Goal: Task Accomplishment & Management: Manage account settings

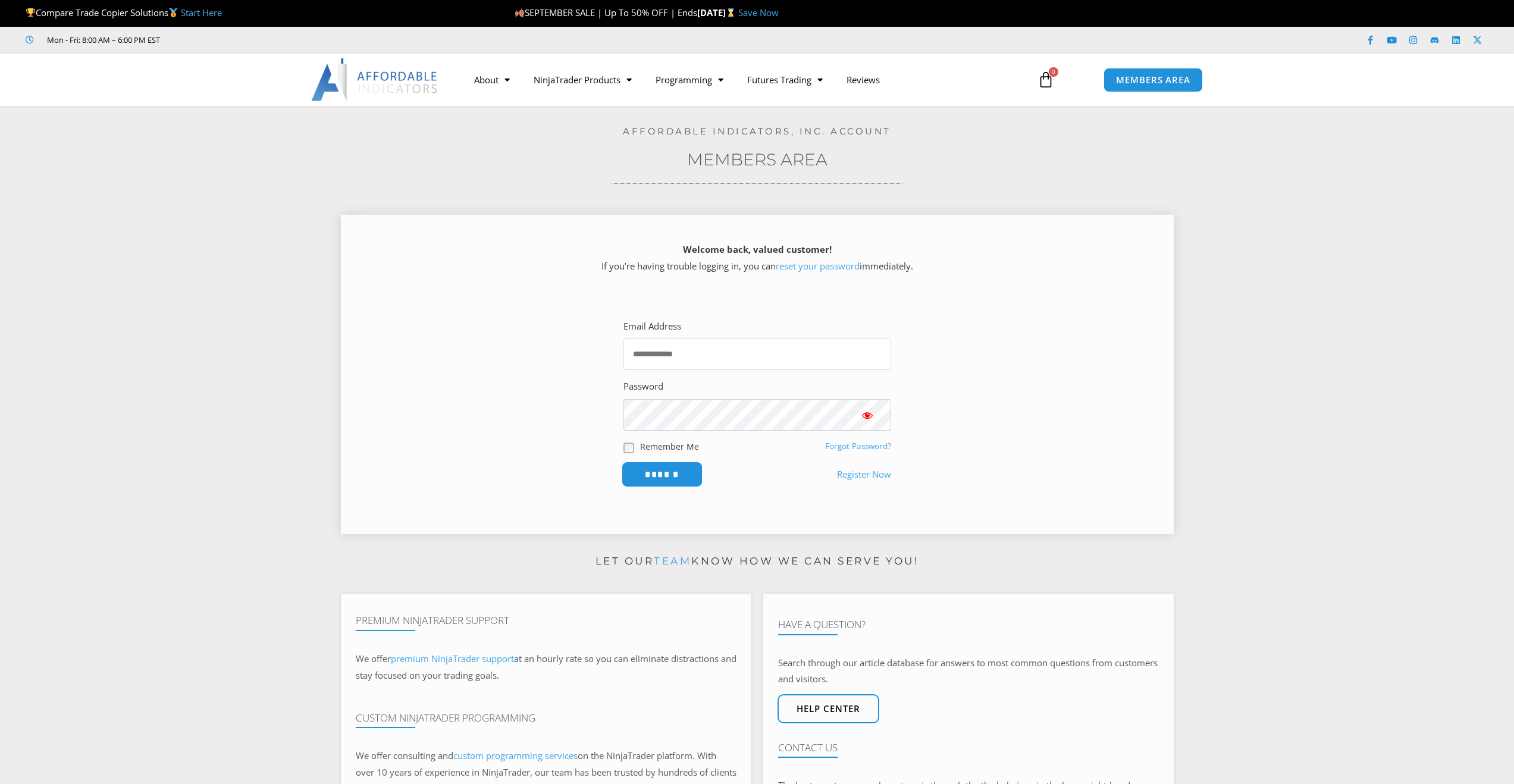
type input "**********"
click at [674, 471] on input "******" at bounding box center [661, 474] width 81 height 25
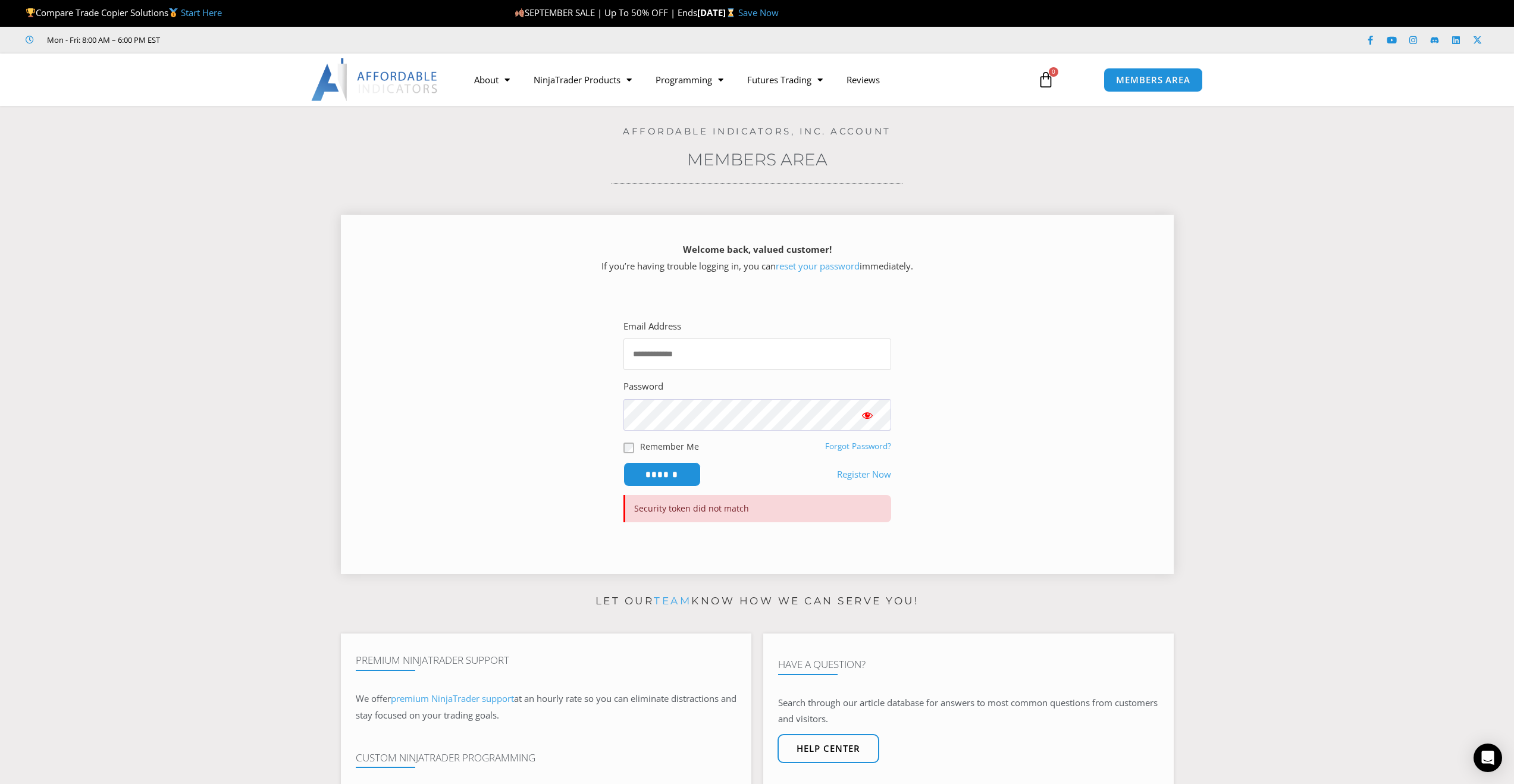
type input "**********"
click at [867, 418] on span "Show password" at bounding box center [867, 415] width 12 height 12
click at [675, 471] on input "******" at bounding box center [661, 474] width 81 height 25
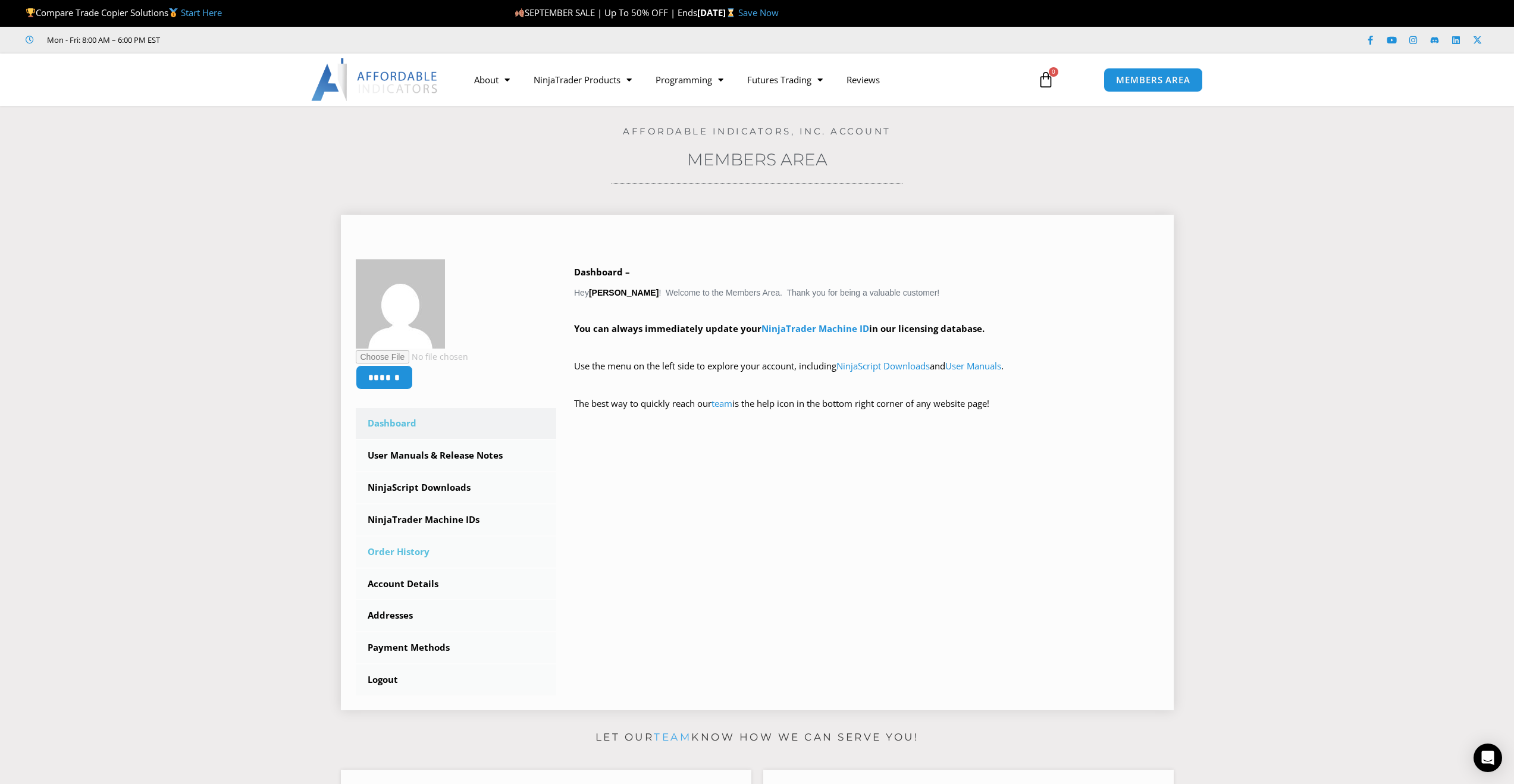
click at [419, 548] on link "Order History" at bounding box center [456, 551] width 201 height 31
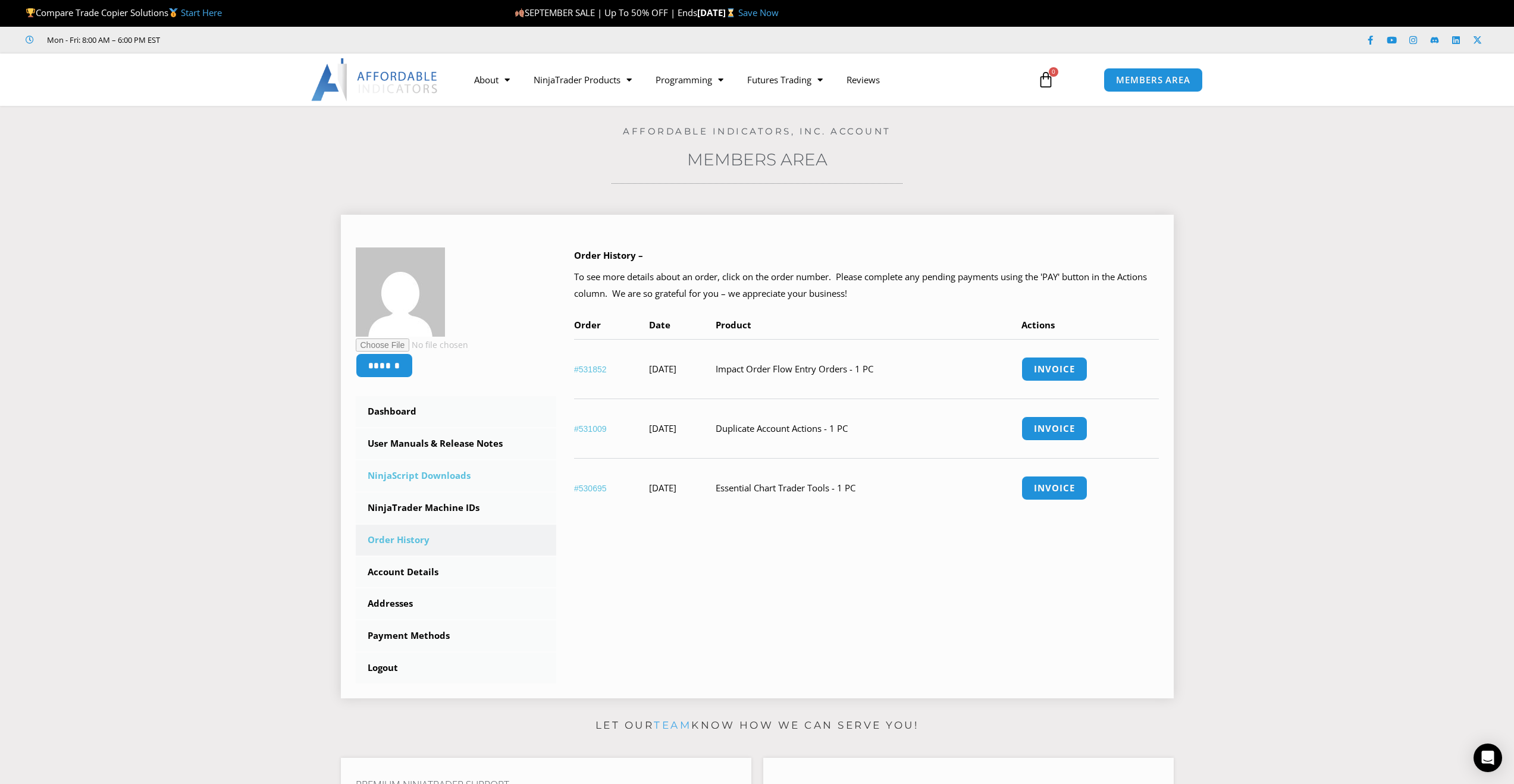
drag, startPoint x: 461, startPoint y: 466, endPoint x: 471, endPoint y: 465, distance: 10.0
click at [461, 466] on link "NinjaScript Downloads" at bounding box center [456, 475] width 201 height 31
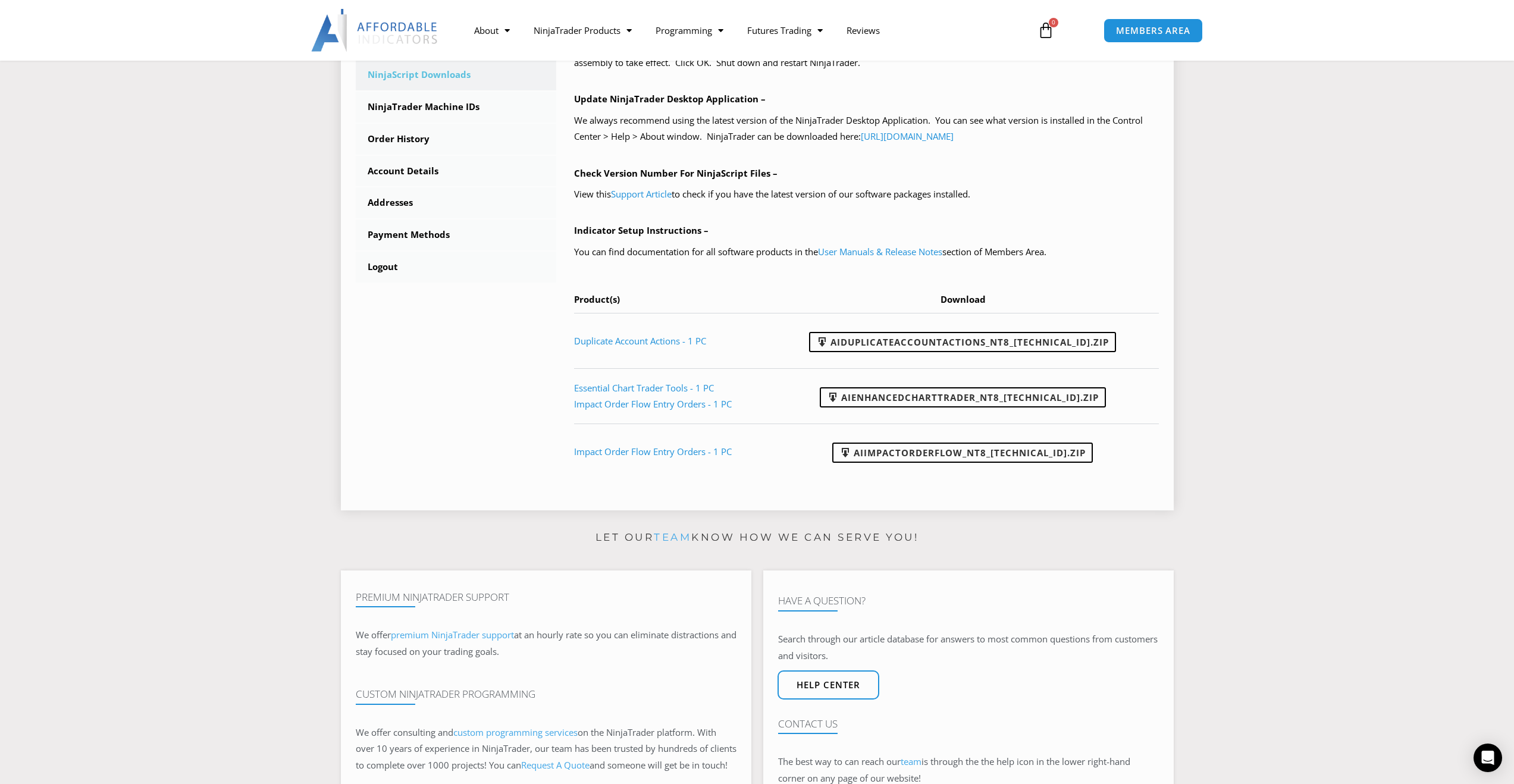
scroll to position [416, 0]
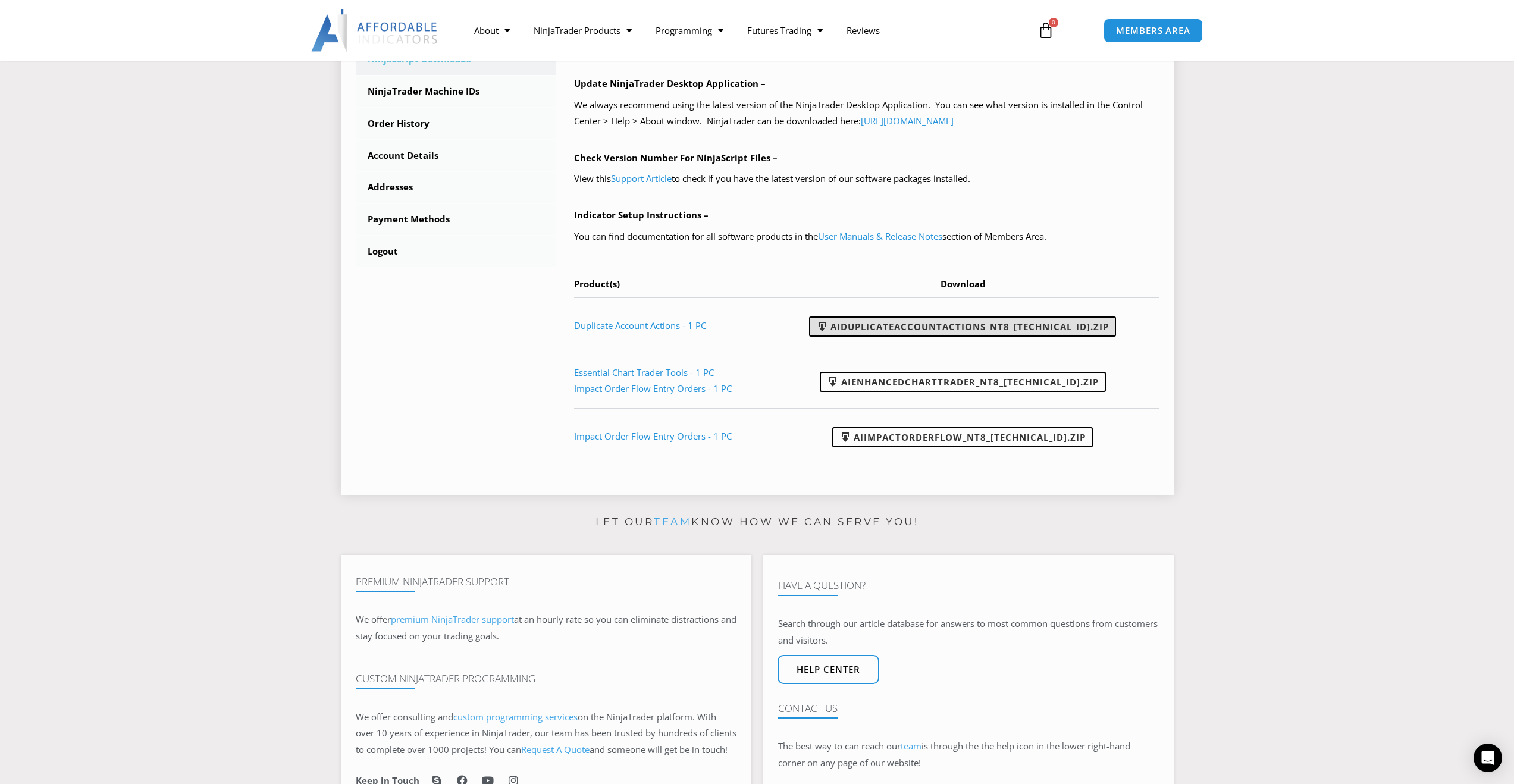
click at [985, 321] on link "AIDuplicateAccountActions_NT8_25.9.24.1.zip" at bounding box center [962, 327] width 307 height 21
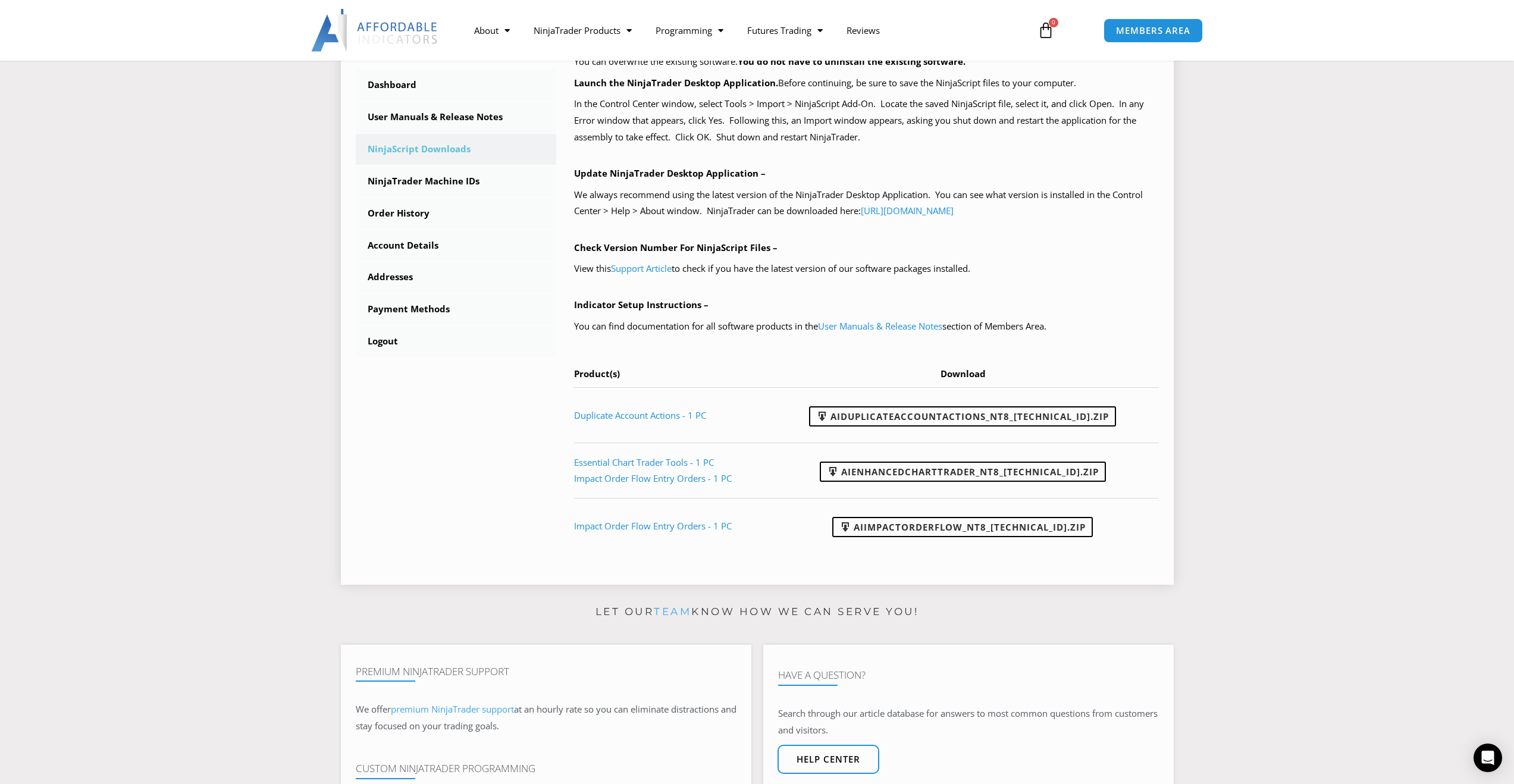
scroll to position [298, 0]
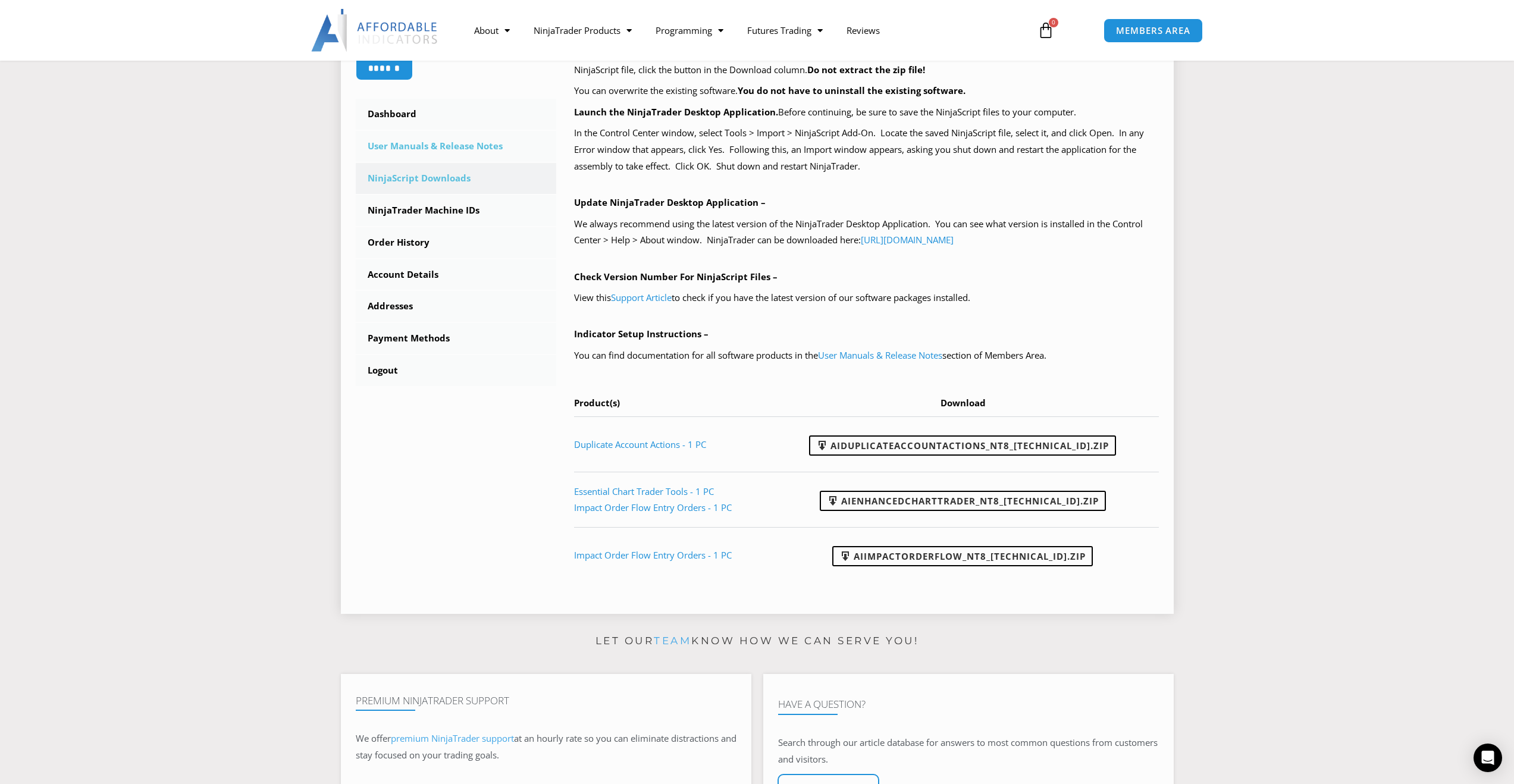
click at [454, 147] on link "User Manuals & Release Notes" at bounding box center [456, 146] width 201 height 31
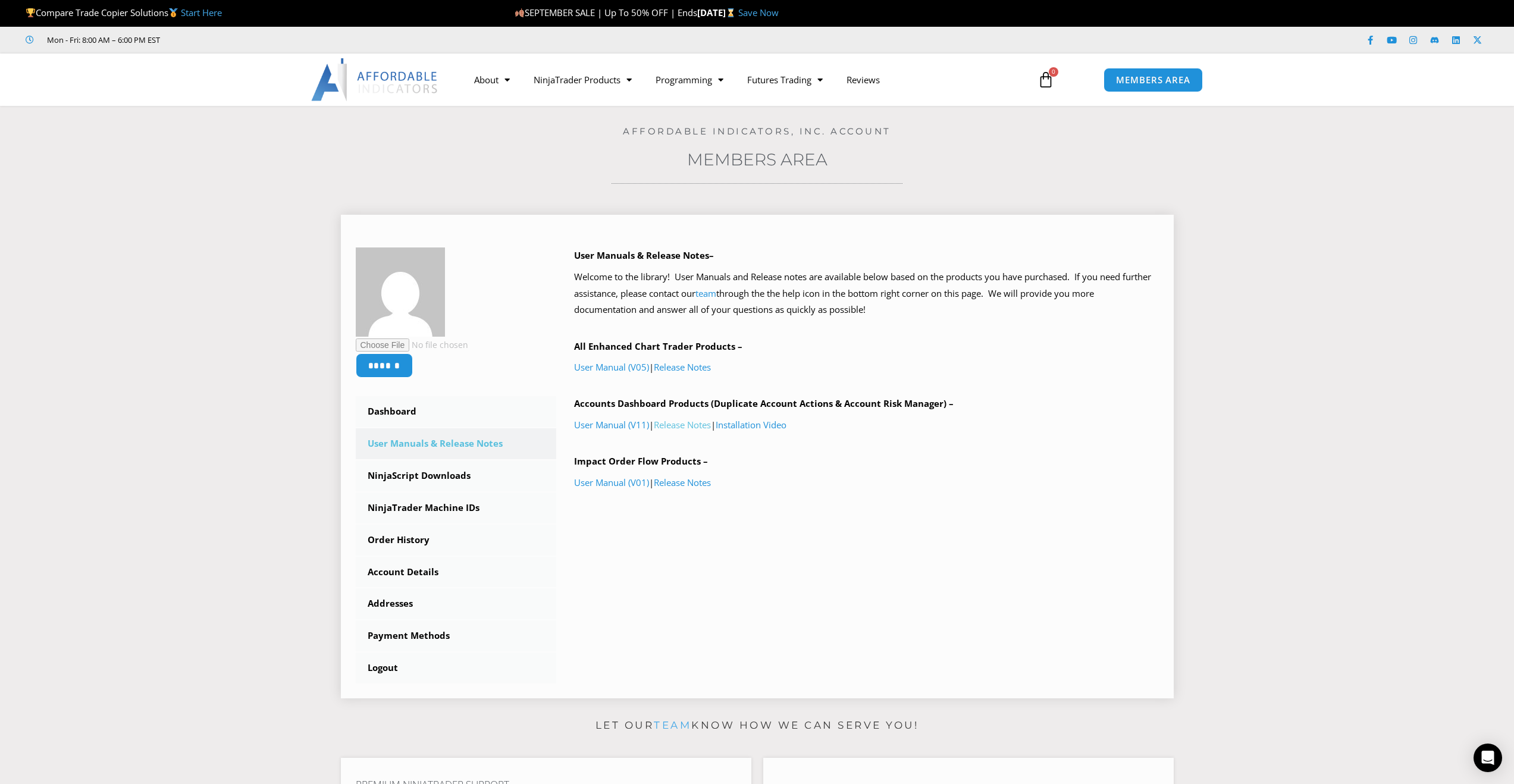
click at [688, 425] on link "Release Notes" at bounding box center [682, 424] width 57 height 12
click at [610, 420] on link "User Manual (V11)" at bounding box center [611, 424] width 75 height 12
click at [749, 421] on link "Installation Video" at bounding box center [751, 424] width 71 height 12
click at [453, 514] on link "NinjaTrader Machine IDs" at bounding box center [456, 508] width 201 height 31
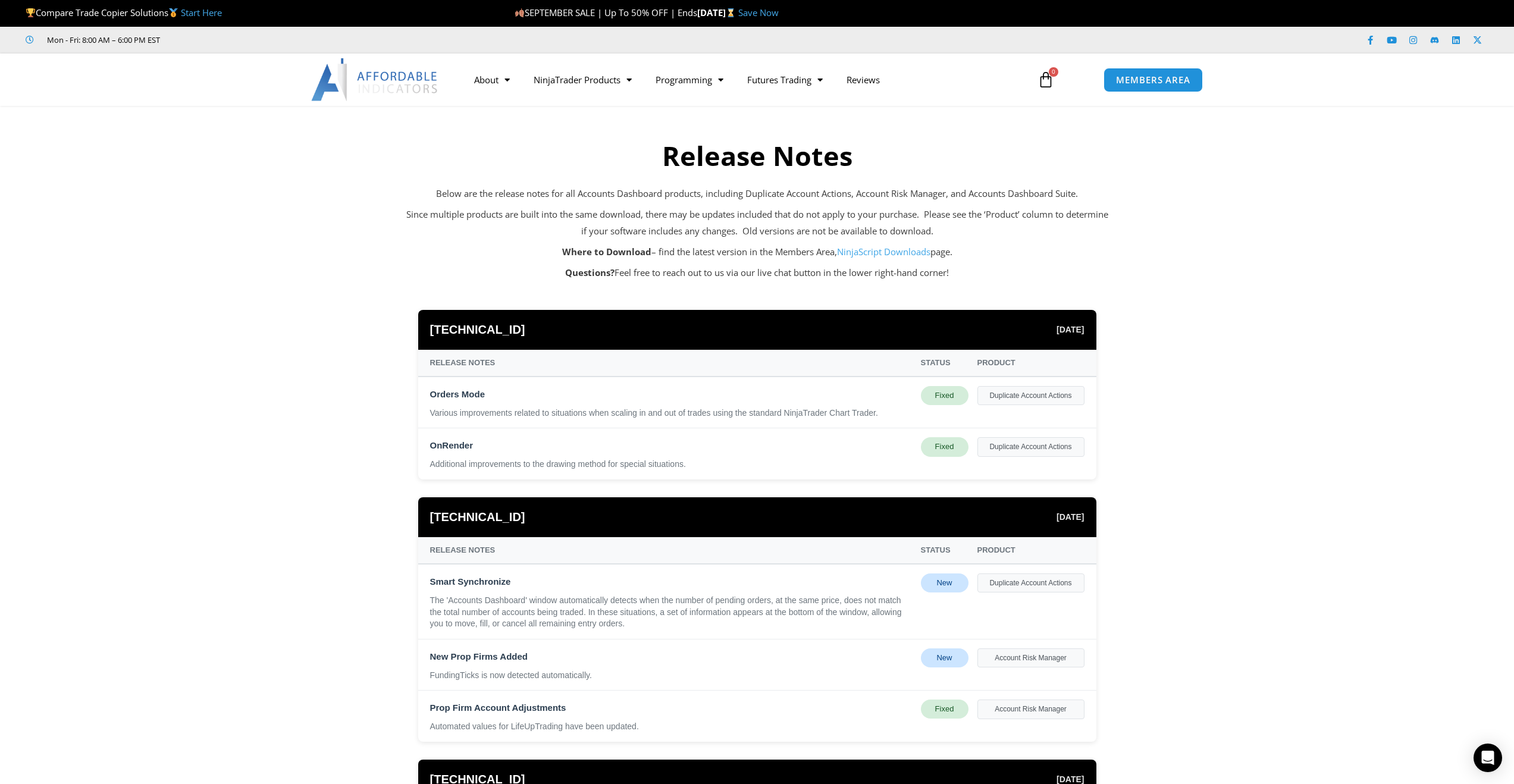
click at [1042, 396] on div "Duplicate Account Actions" at bounding box center [1031, 396] width 107 height 19
click at [724, 407] on div "Various improvements related to situations when scaling in and out of trades us…" at bounding box center [671, 413] width 482 height 12
click at [550, 465] on div "Additional improvements to the drawing method for special situations." at bounding box center [671, 464] width 482 height 12
drag, startPoint x: 1050, startPoint y: 449, endPoint x: 931, endPoint y: 455, distance: 119.2
click at [1044, 449] on div "Duplicate Account Actions" at bounding box center [1031, 447] width 107 height 19
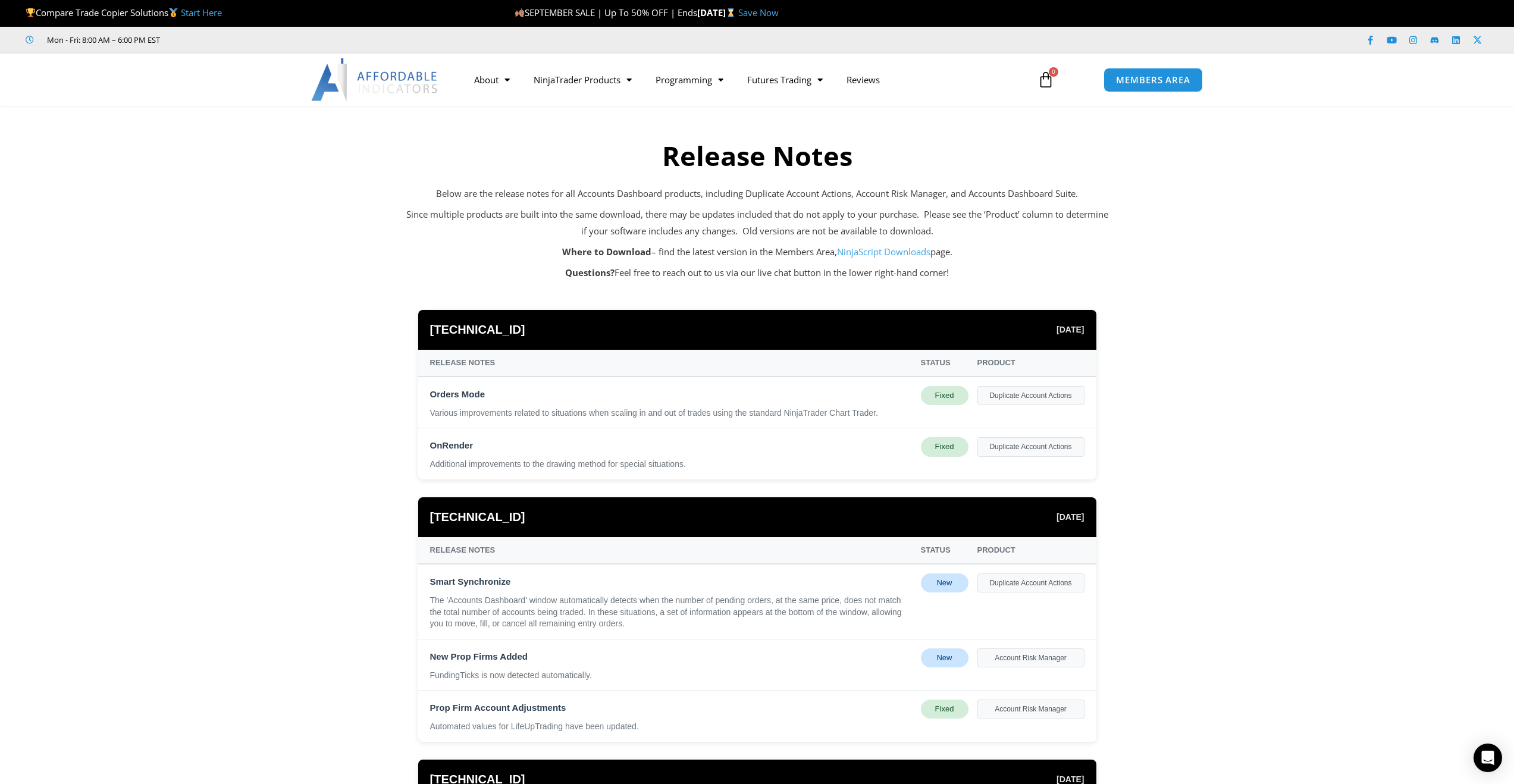
click at [719, 459] on div "Additional improvements to the drawing method for special situations." at bounding box center [671, 464] width 482 height 12
